Goal: Task Accomplishment & Management: Complete application form

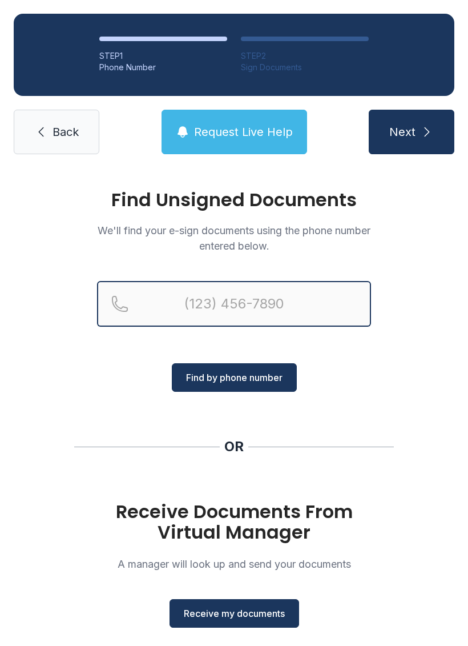
click at [256, 299] on input "Reservation phone number" at bounding box center [234, 304] width 274 height 46
type input "[PHONE_NUMBER]"
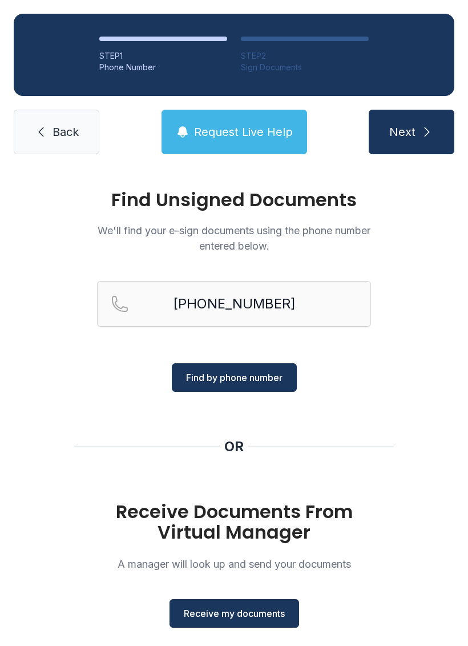
click at [257, 374] on span "Find by phone number" at bounding box center [234, 378] width 97 height 14
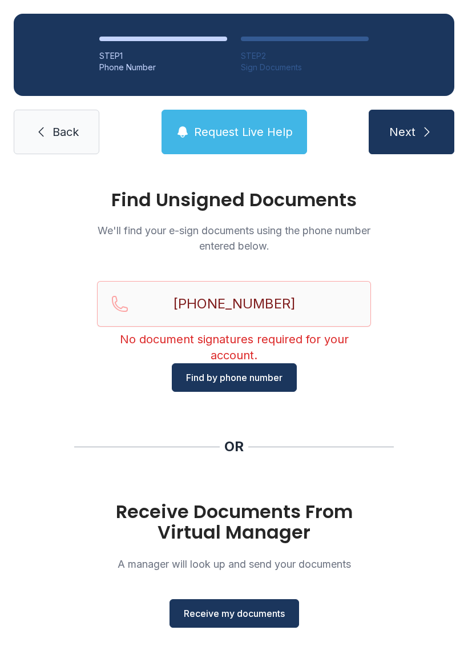
click at [241, 609] on span "Receive my documents" at bounding box center [234, 614] width 101 height 14
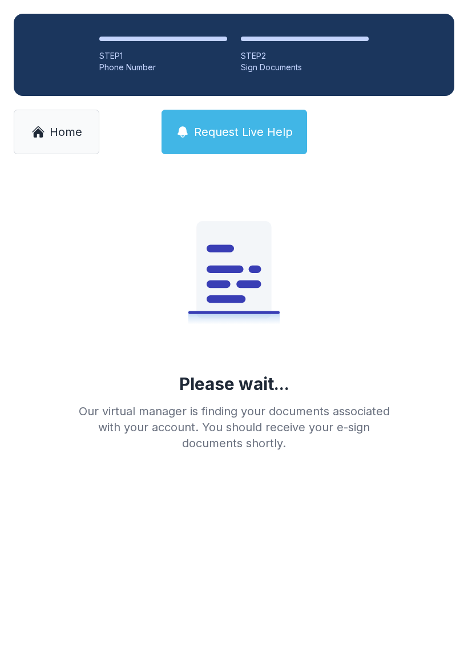
click at [120, 54] on div "STEP 1" at bounding box center [163, 55] width 128 height 11
click at [73, 138] on span "Home" at bounding box center [66, 132] width 33 height 16
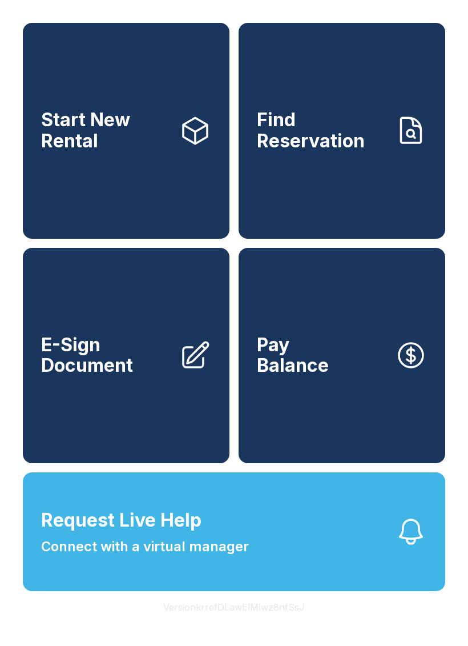
click at [161, 306] on link "E-Sign Document" at bounding box center [126, 356] width 207 height 216
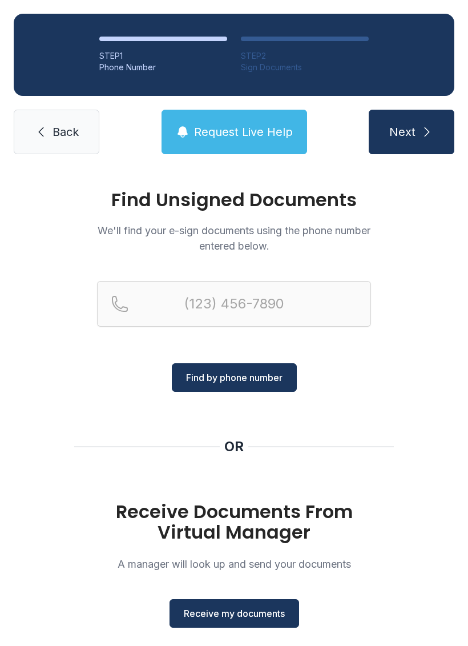
click at [239, 609] on span "Receive my documents" at bounding box center [234, 614] width 101 height 14
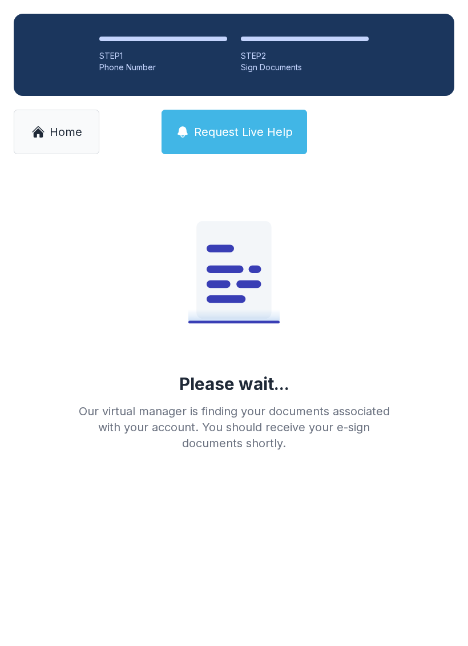
click at [63, 130] on span "Home" at bounding box center [66, 132] width 33 height 16
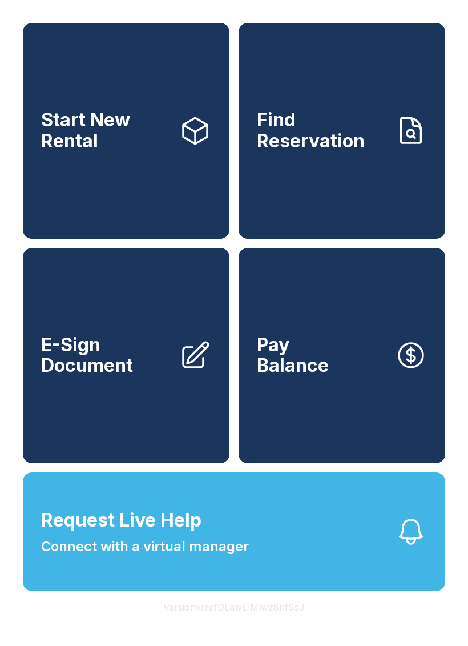
click at [156, 159] on link "Start New Rental" at bounding box center [126, 131] width 207 height 216
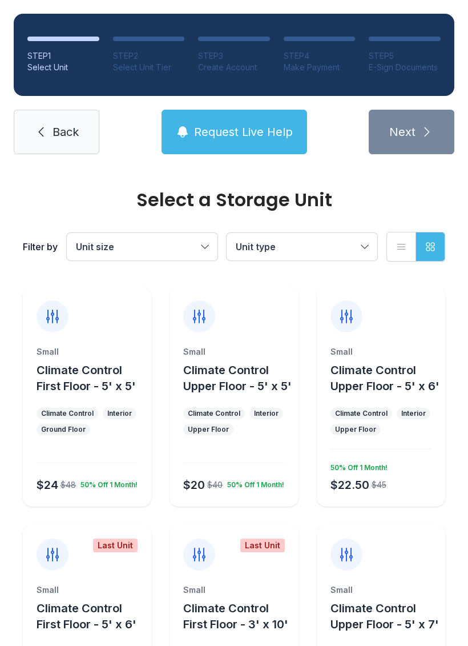
click at [52, 119] on link "Back" at bounding box center [57, 132] width 86 height 45
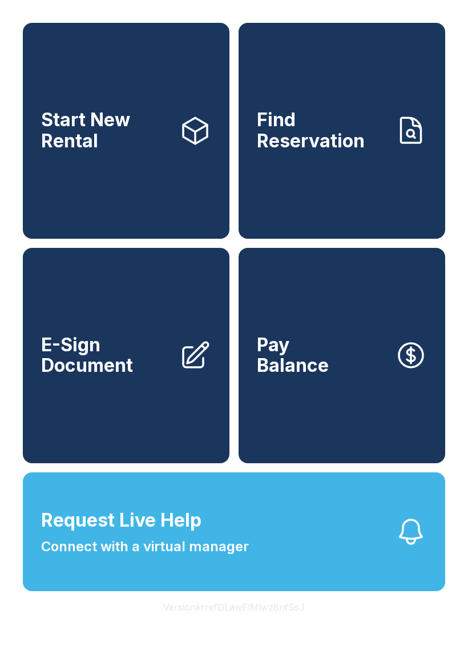
click at [148, 429] on link "E-Sign Document" at bounding box center [126, 356] width 207 height 216
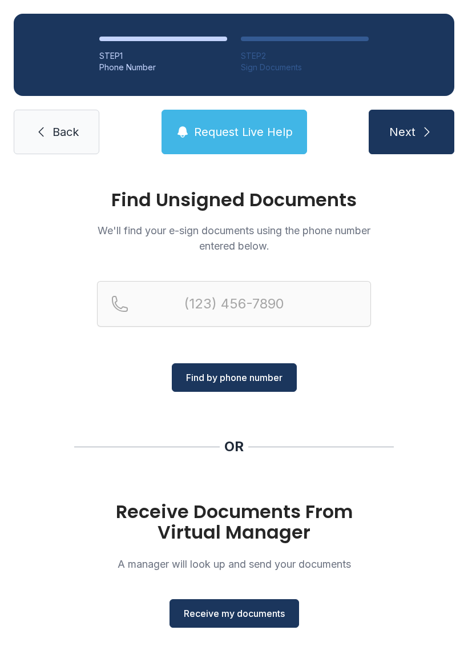
click at [420, 114] on button "Next" at bounding box center [412, 132] width 86 height 45
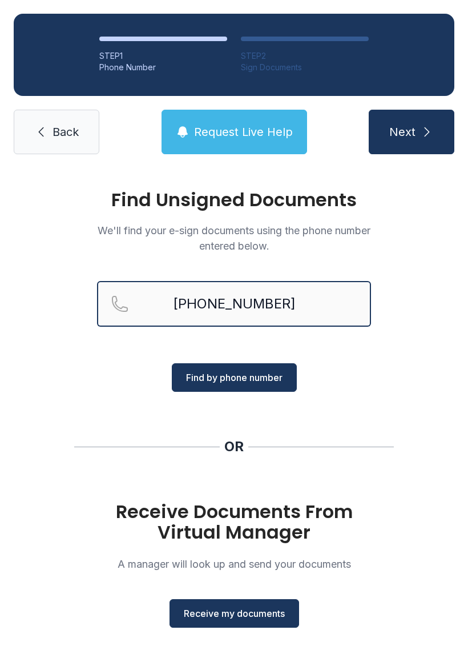
type input "[PHONE_NUMBER]"
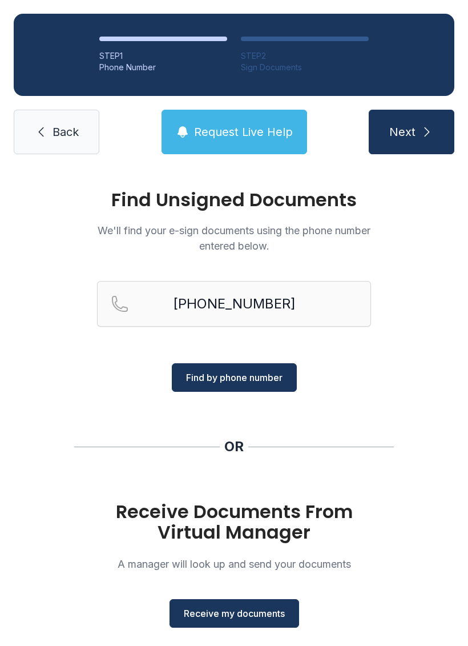
click at [428, 366] on div "Find Unsigned Documents We'll find your e-sign documents using the phone number…" at bounding box center [234, 420] width 468 height 505
click at [250, 617] on span "Receive my documents" at bounding box center [234, 614] width 101 height 14
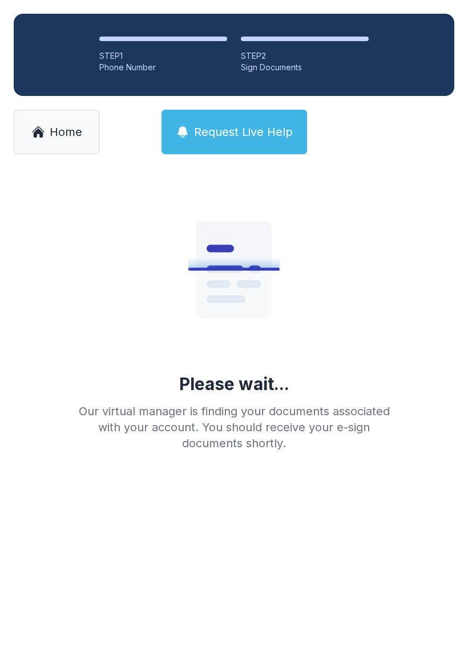
click at [288, 420] on div "Our virtual manager is finding your documents associated with your account. You…" at bounding box center [234, 427] width 329 height 48
click at [313, 378] on div "Please wait... Our virtual manager is finding your documents associated with yo…" at bounding box center [234, 314] width 329 height 274
click at [329, 405] on div "Our virtual manager is finding your documents associated with your account. You…" at bounding box center [234, 427] width 329 height 48
click at [254, 640] on main "Please wait... Our virtual manager is finding your documents associated with yo…" at bounding box center [234, 407] width 468 height 478
click at [294, 59] on div "STEP 2" at bounding box center [305, 55] width 128 height 11
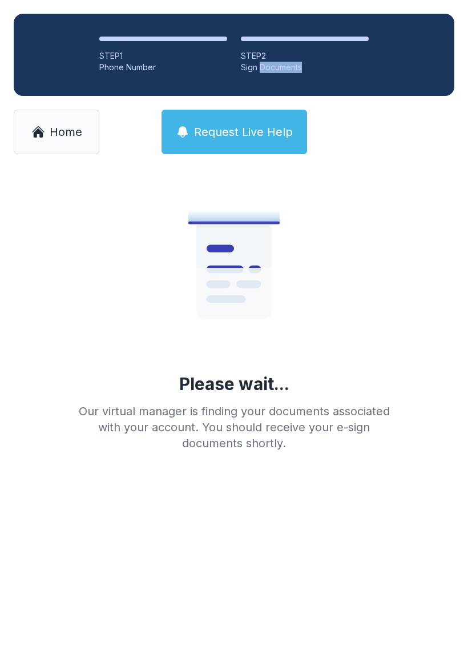
click at [399, 77] on ol "STEP 1 Phone Number STEP 2 Sign Documents" at bounding box center [234, 55] width 441 height 82
click at [404, 173] on div "Please wait... Our virtual manager is finding your documents associated with yo…" at bounding box center [234, 332] width 468 height 329
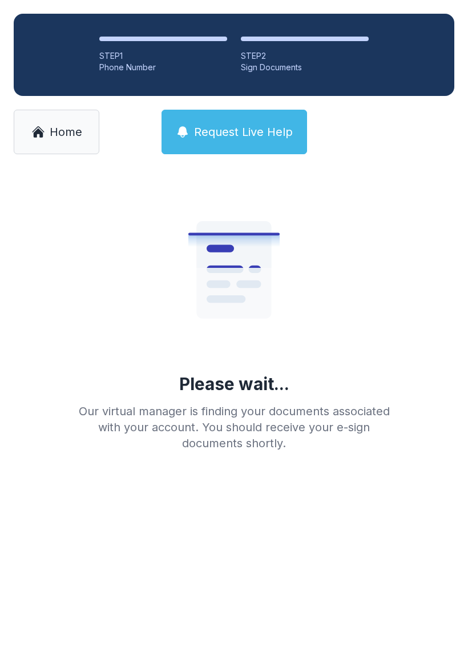
click at [344, 41] on li "STEP 2 Sign Documents" at bounding box center [305, 55] width 128 height 37
click at [75, 126] on span "Home" at bounding box center [66, 132] width 33 height 16
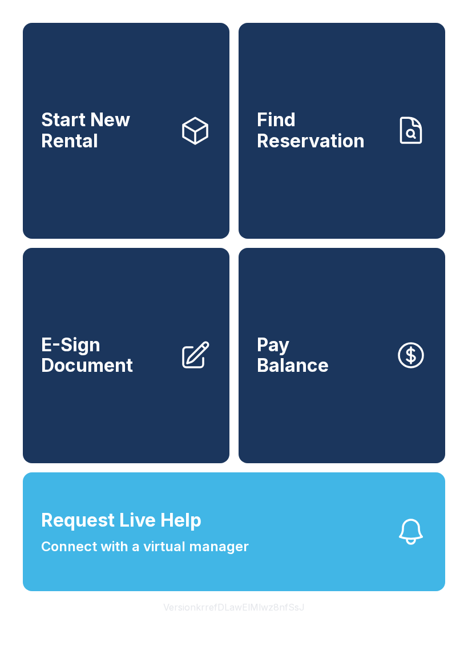
click at [368, 464] on button "Pay Balance" at bounding box center [342, 356] width 207 height 216
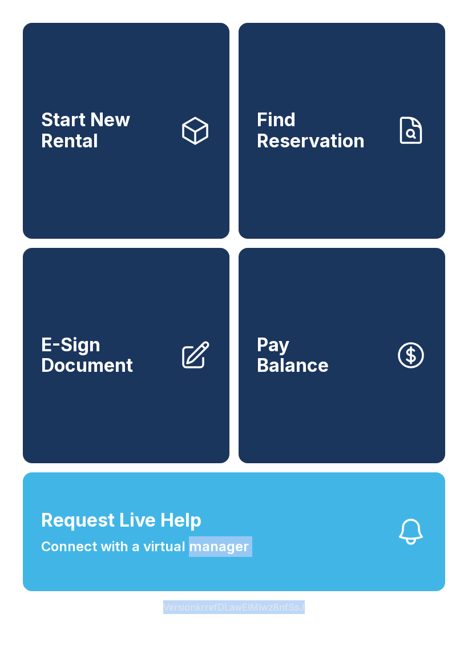
click at [90, 645] on div "Start New Rental Find Reservation E-Sign Document Pay Balance Request Live Help…" at bounding box center [234, 323] width 468 height 646
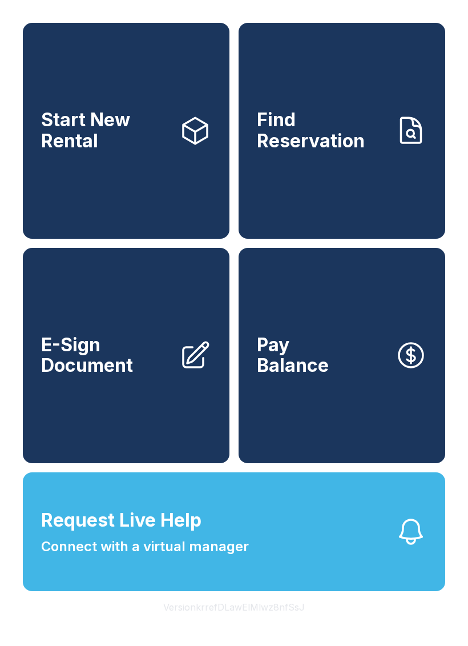
click at [376, 205] on link "Find Reservation" at bounding box center [342, 131] width 207 height 216
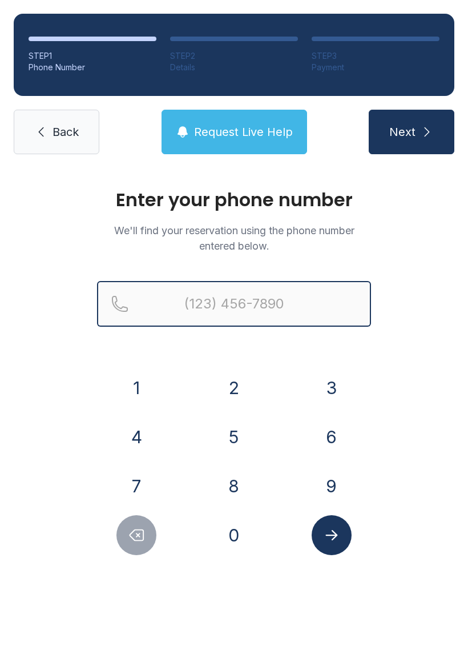
click at [211, 302] on input "Reservation phone number" at bounding box center [234, 304] width 274 height 46
type input "[PHONE_NUMBER]"
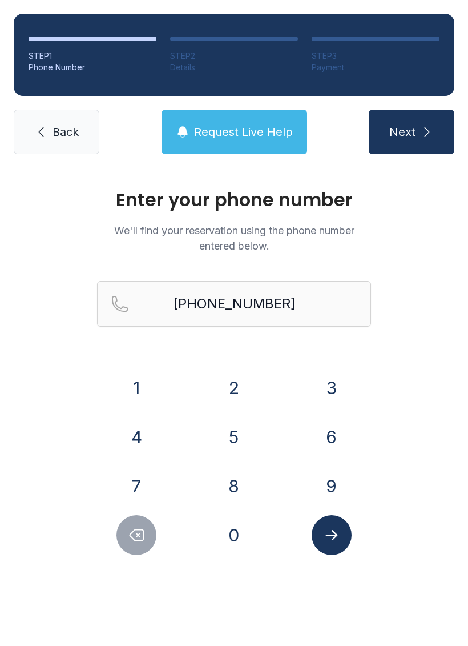
click at [423, 126] on icon "submit" at bounding box center [427, 132] width 14 height 14
select select "**"
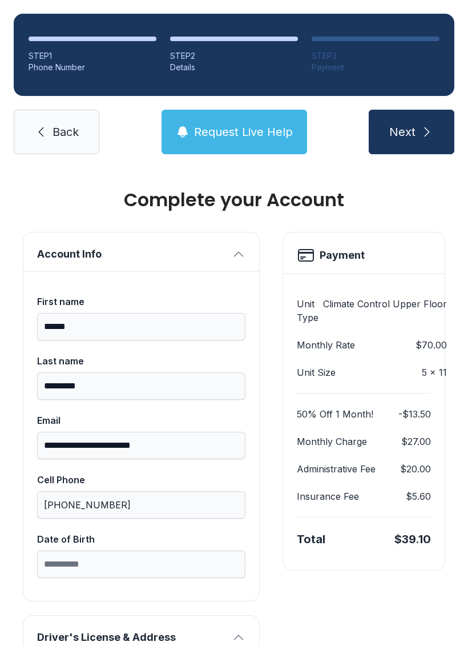
click at [46, 131] on icon at bounding box center [41, 132] width 14 height 14
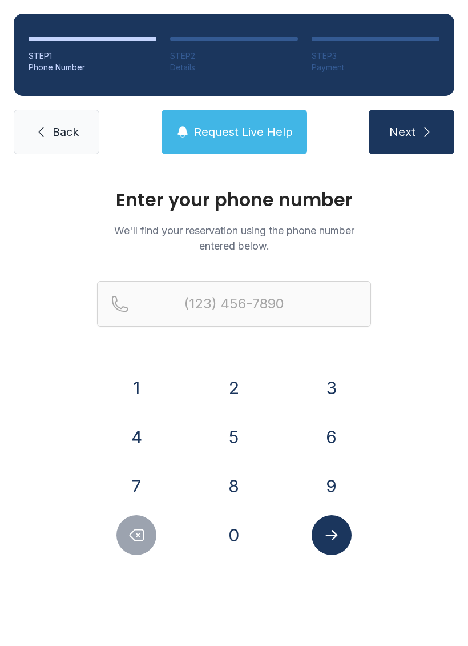
click at [62, 129] on span "Back" at bounding box center [66, 132] width 26 height 16
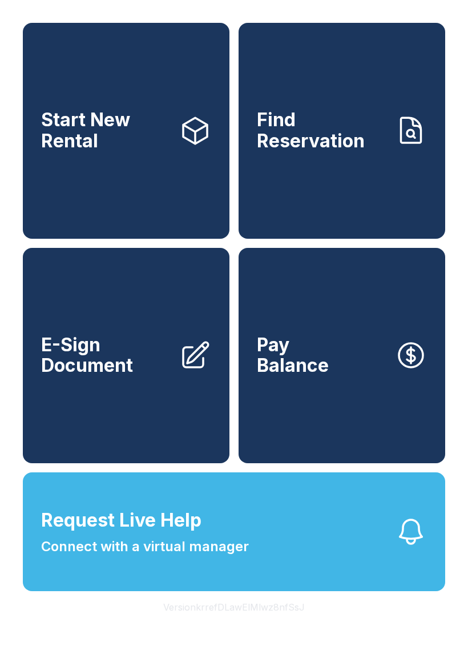
click at [162, 403] on link "E-Sign Document" at bounding box center [126, 356] width 207 height 216
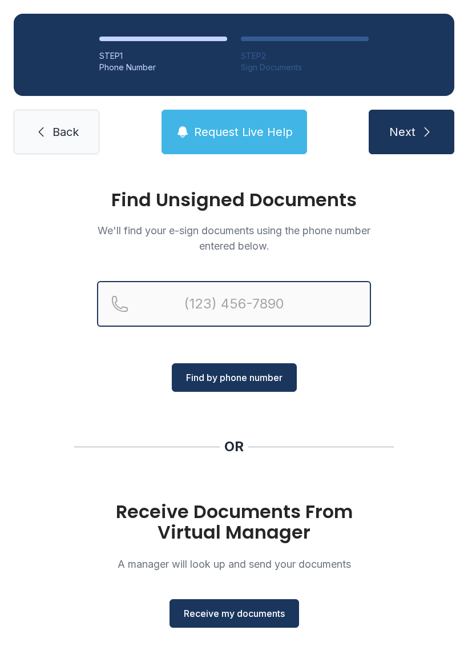
click at [304, 294] on input "Reservation phone number" at bounding box center [234, 304] width 274 height 46
type input "[PHONE_NUMBER]"
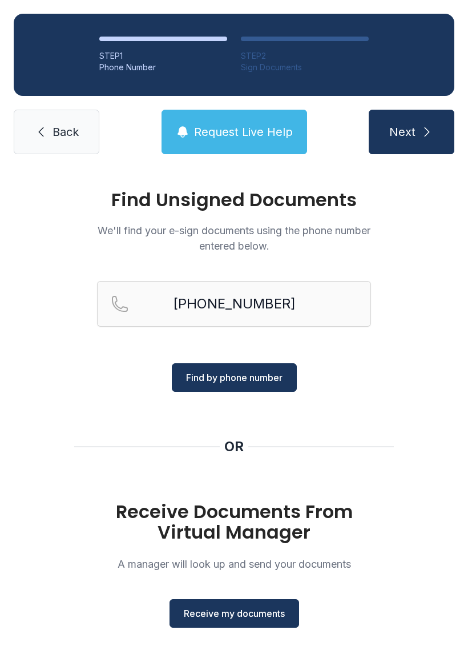
click at [238, 374] on span "Find by phone number" at bounding box center [234, 378] width 97 height 14
click at [234, 376] on span "Find by phone number" at bounding box center [234, 378] width 97 height 14
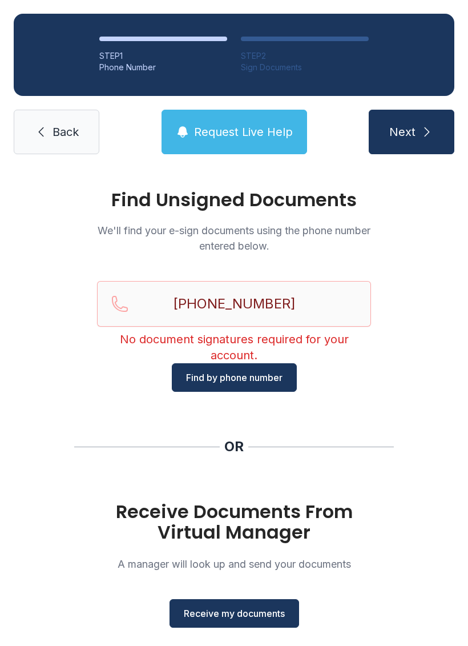
click at [287, 374] on button "Find by phone number" at bounding box center [234, 377] width 125 height 29
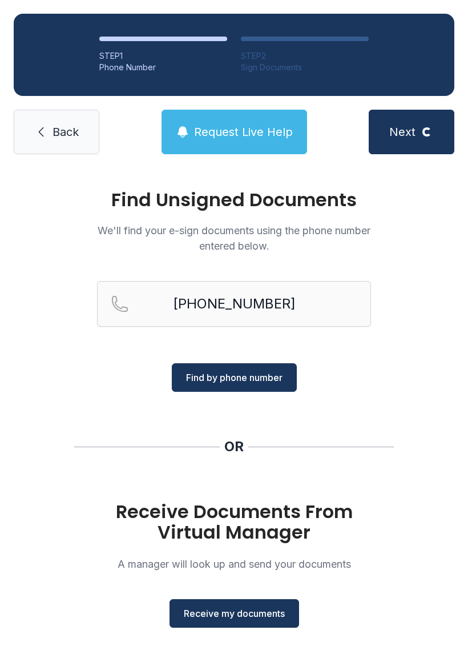
click at [287, 374] on button "Find by phone number" at bounding box center [234, 377] width 125 height 29
click at [282, 375] on span "Find by phone number" at bounding box center [234, 378] width 97 height 14
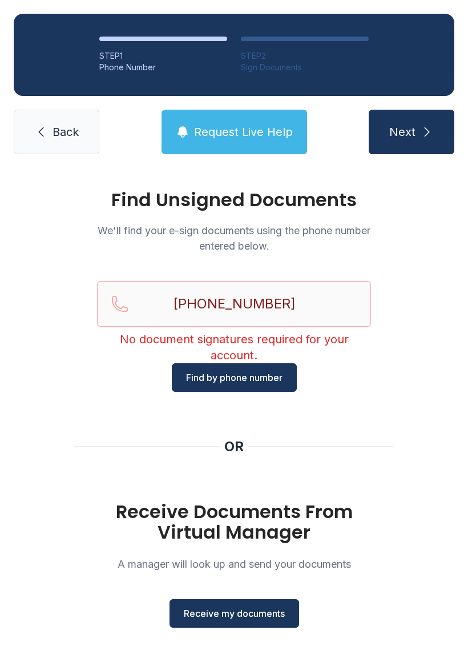
click at [29, 141] on link "Back" at bounding box center [57, 132] width 86 height 45
